Goal: Navigation & Orientation: Find specific page/section

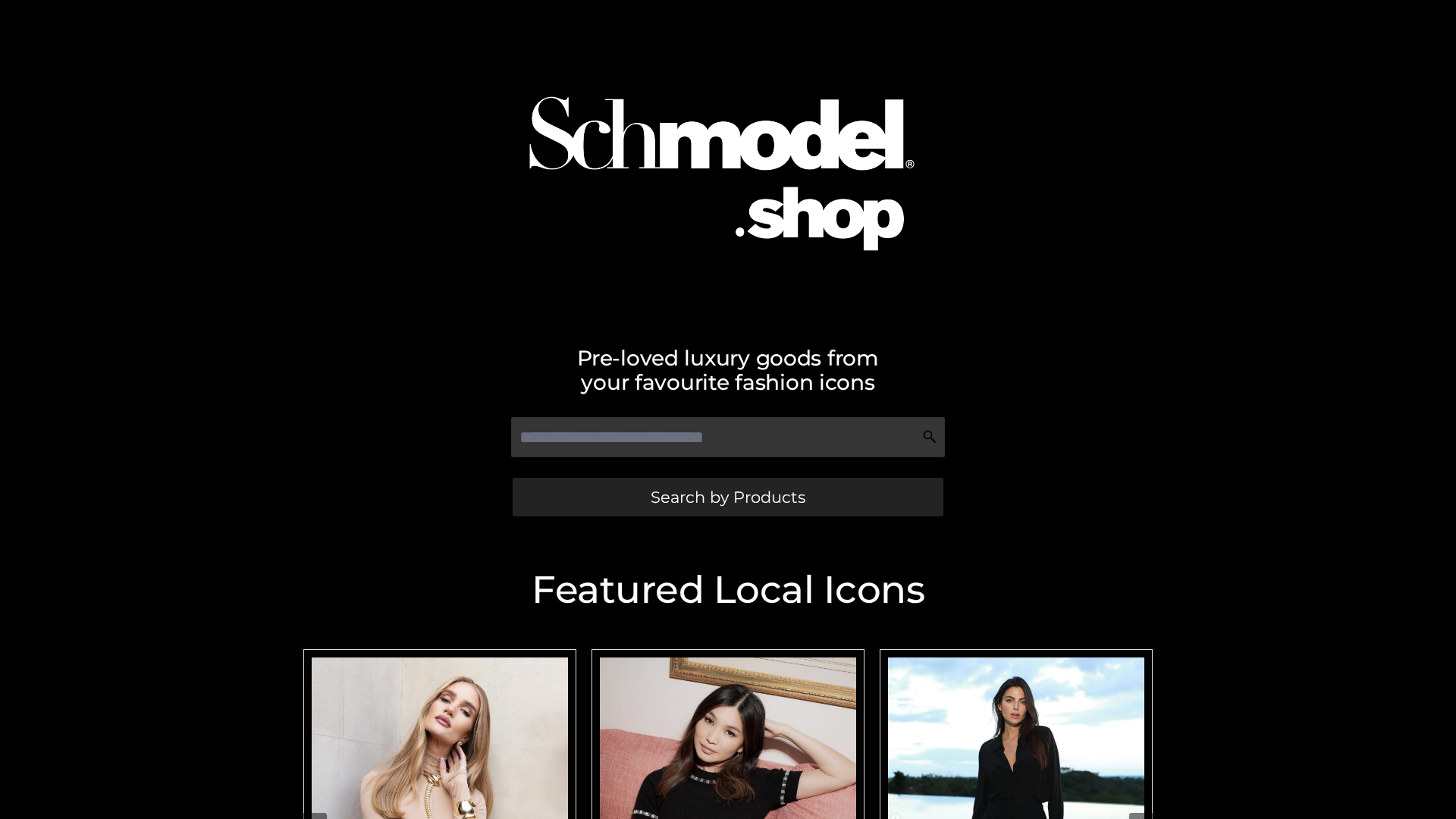
click at [727, 497] on span "Search by Products" at bounding box center [728, 497] width 155 height 16
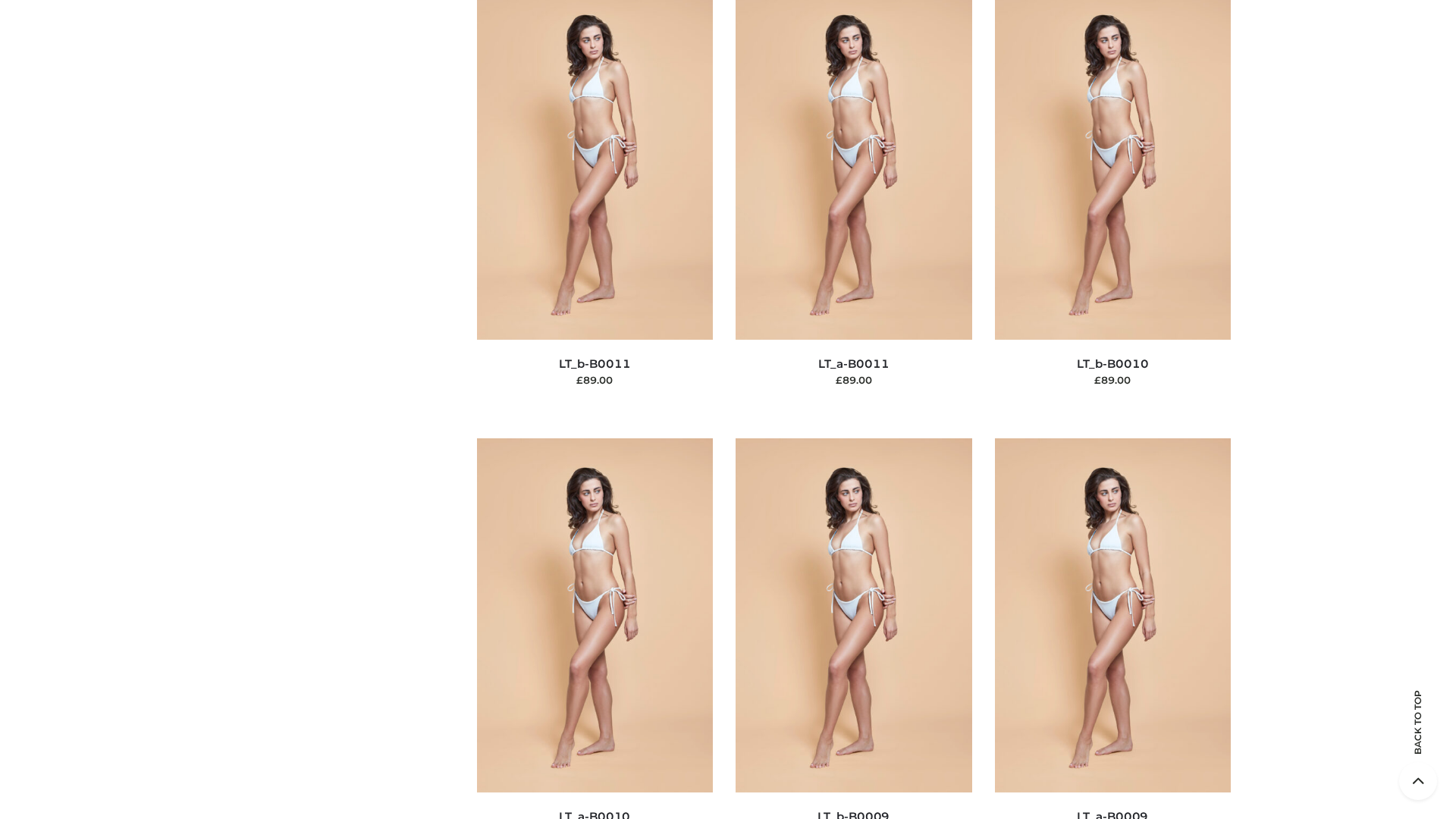
scroll to position [6813, 0]
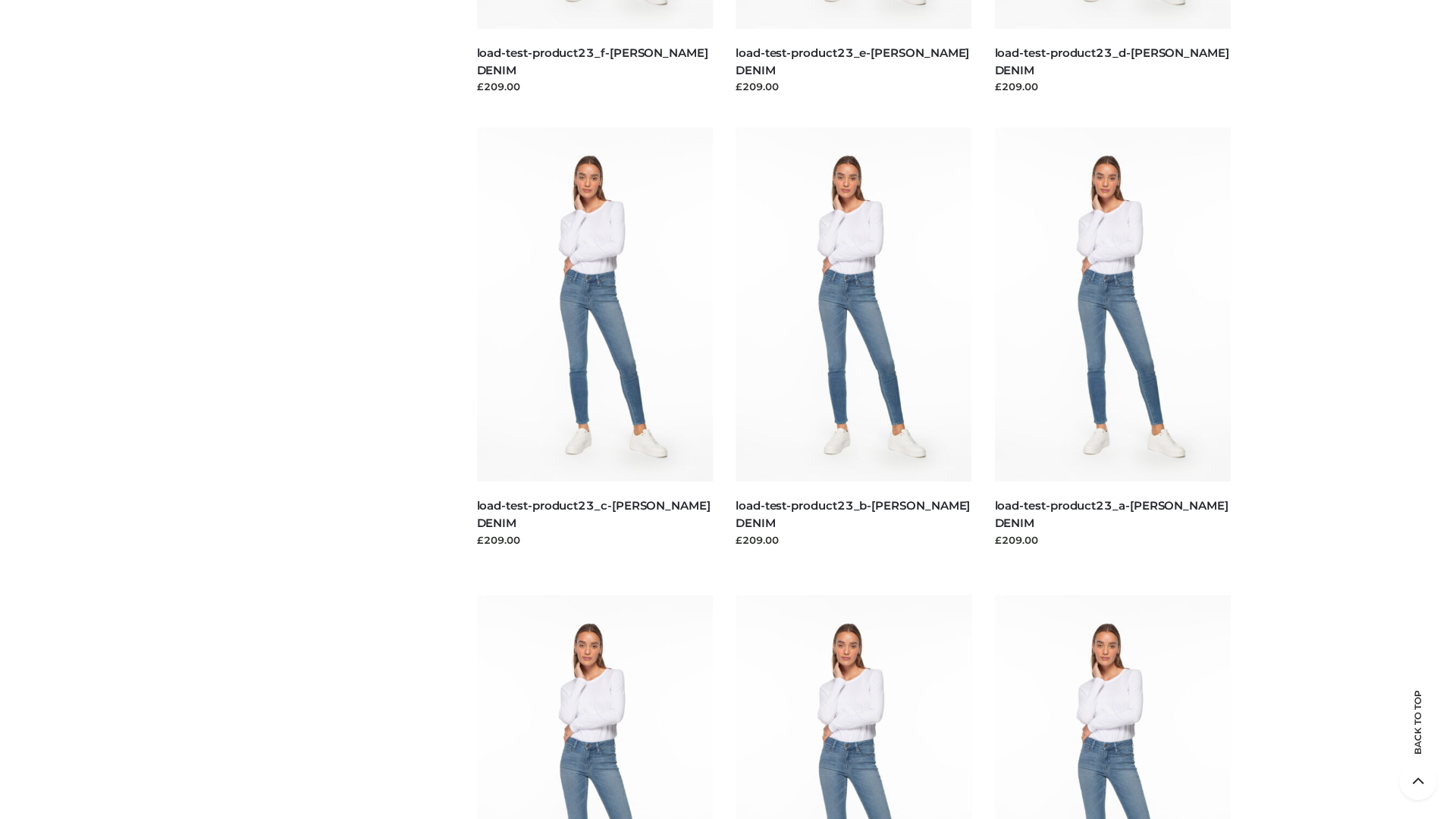
scroll to position [1331, 0]
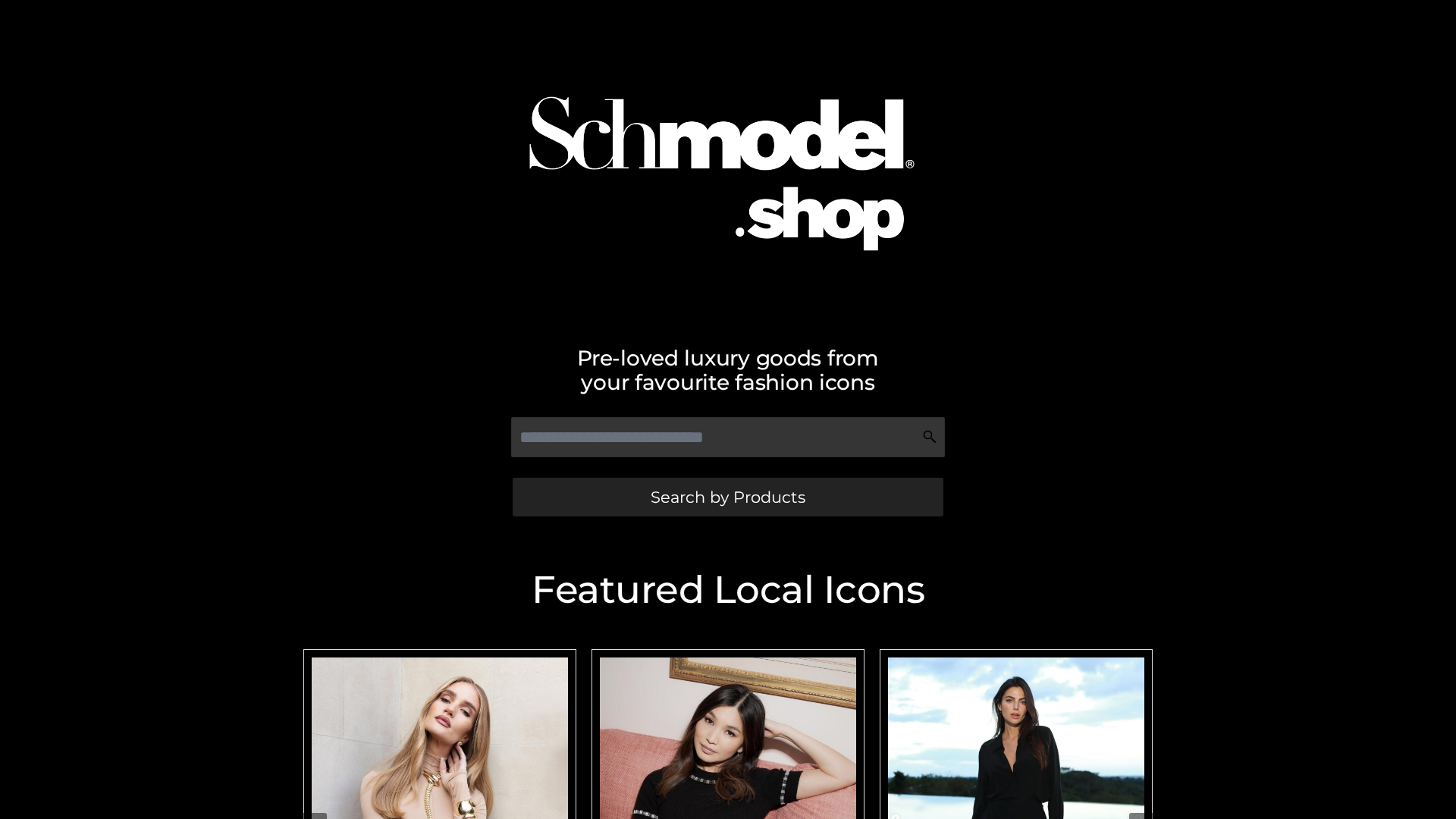
click at [727, 497] on span "Search by Products" at bounding box center [728, 497] width 155 height 16
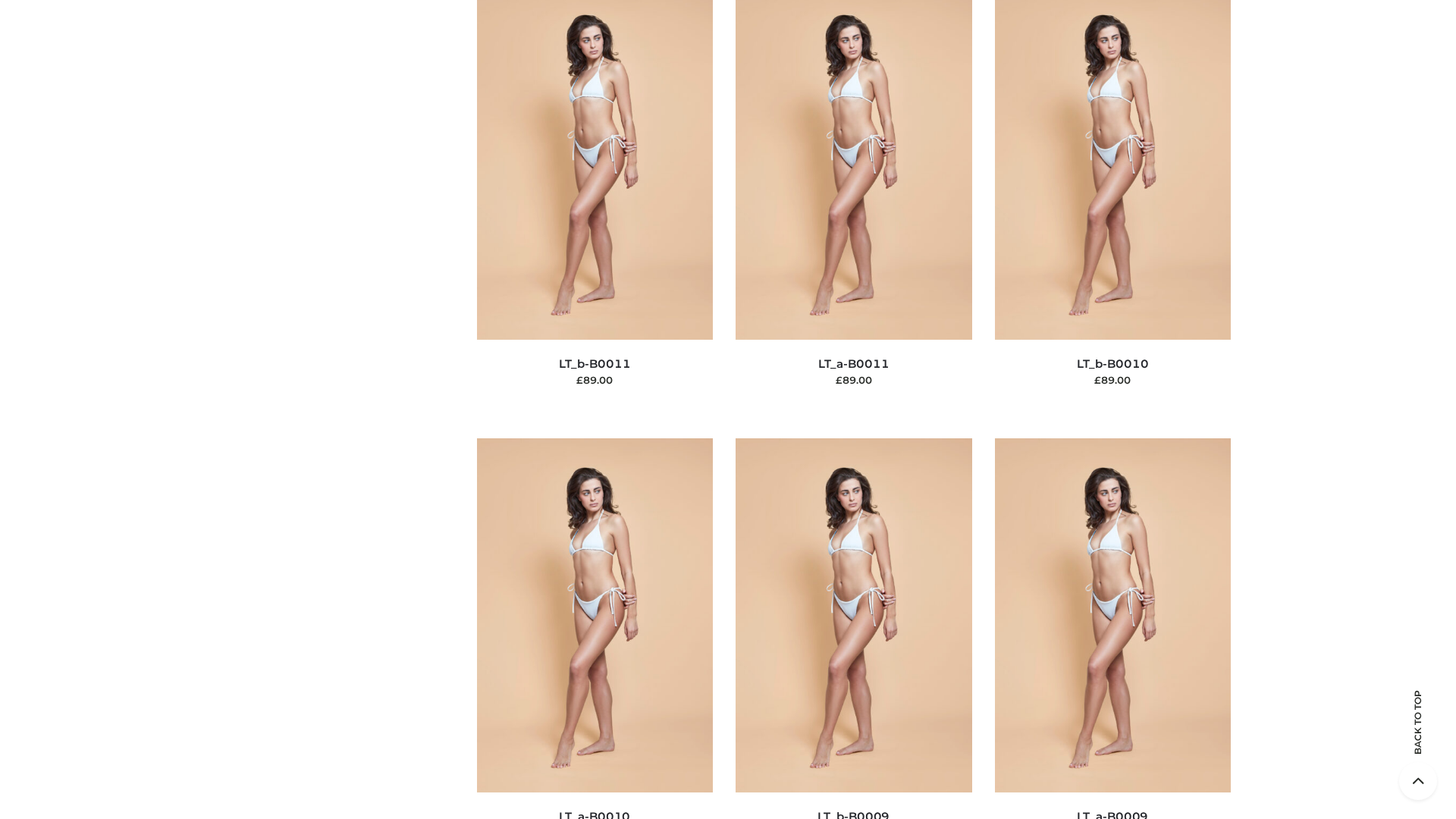
scroll to position [6813, 0]
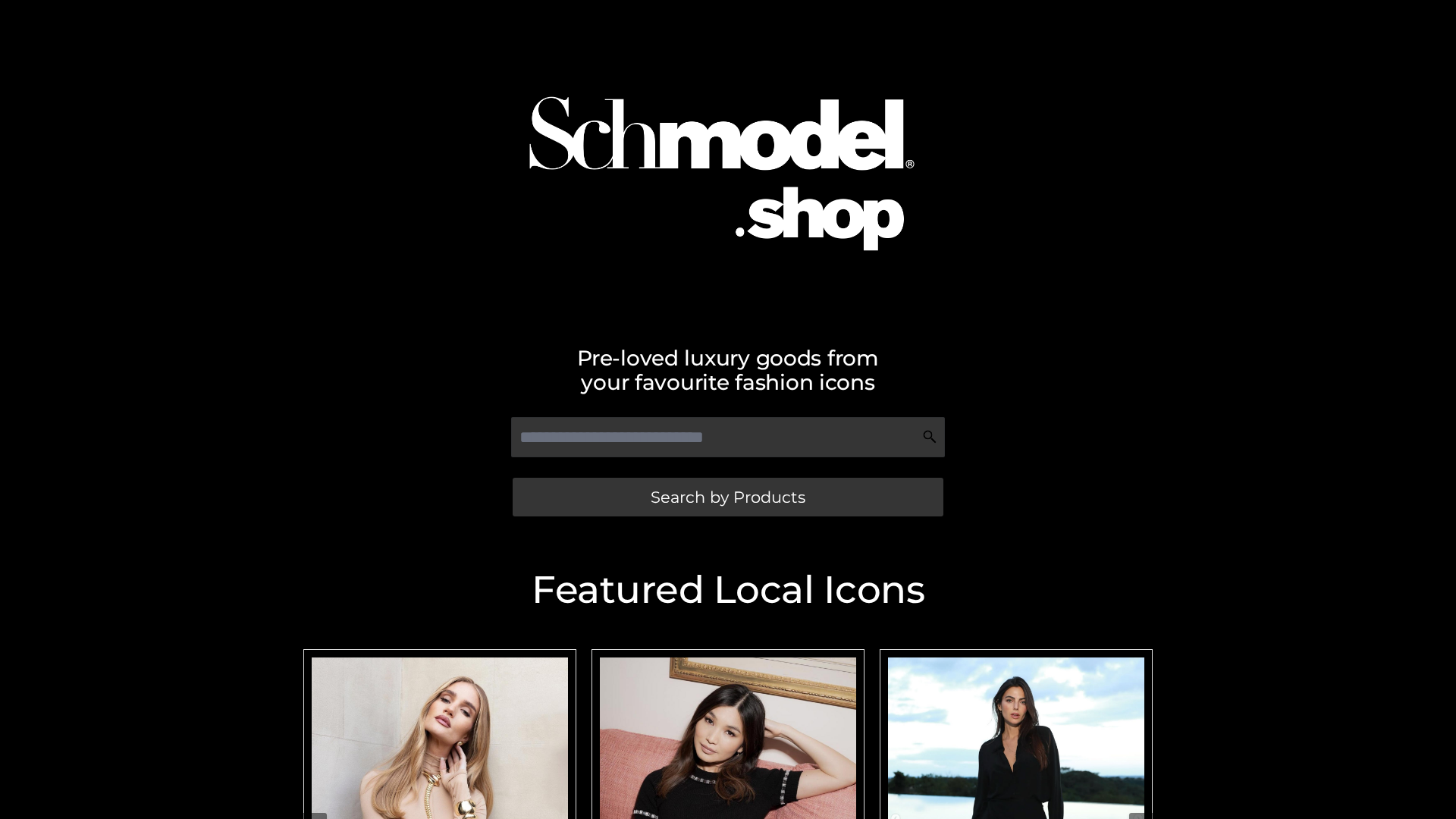
click at [727, 497] on span "Search by Products" at bounding box center [728, 497] width 155 height 16
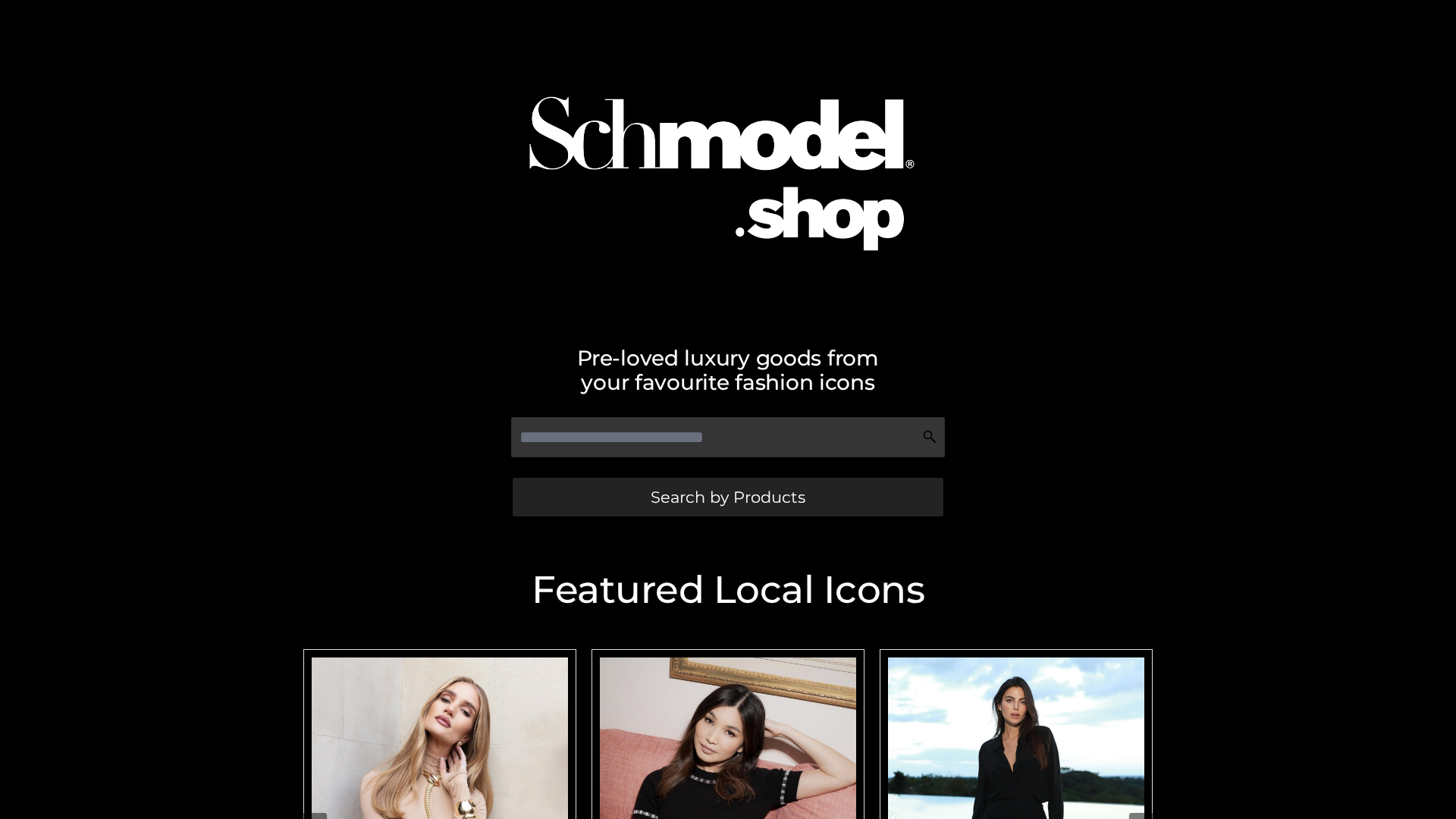
click at [727, 497] on span "Search by Products" at bounding box center [728, 497] width 155 height 16
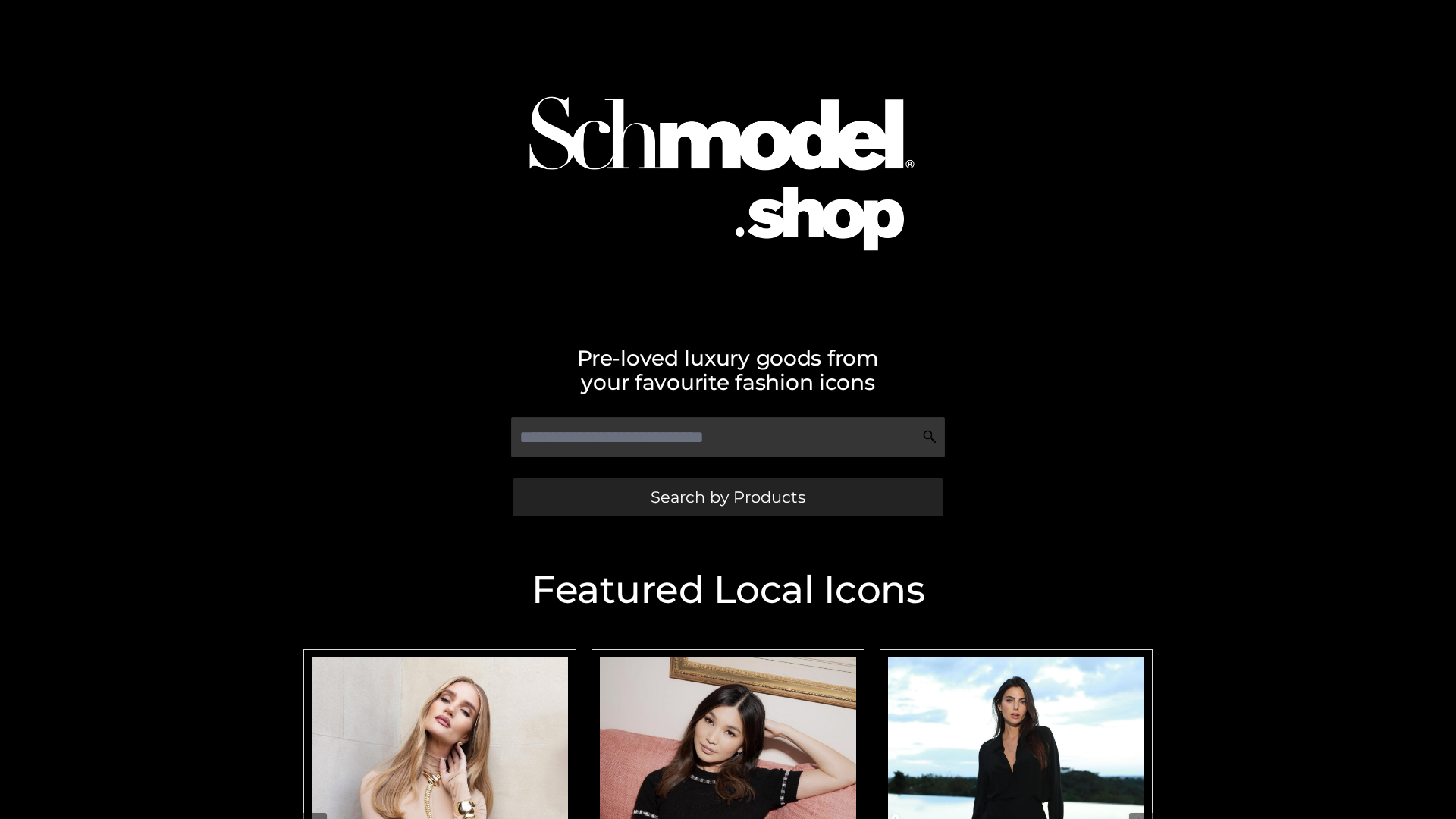
click at [727, 497] on span "Search by Products" at bounding box center [728, 497] width 155 height 16
